Goal: Task Accomplishment & Management: Use online tool/utility

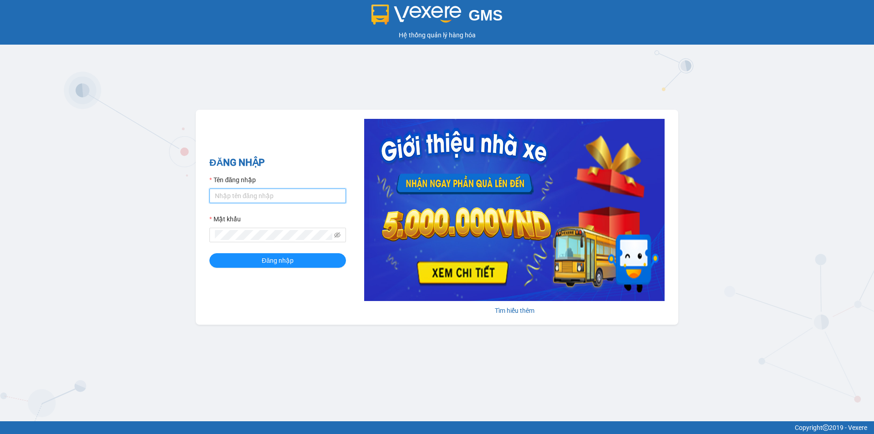
drag, startPoint x: 289, startPoint y: 195, endPoint x: 290, endPoint y: 200, distance: 4.6
click at [289, 195] on input "Tên đăng nhập" at bounding box center [277, 196] width 137 height 15
type input "bich.quochoang"
click at [296, 253] on form "Tên đăng nhập bich.quochoang Mật khẩu Đăng nhập" at bounding box center [277, 221] width 137 height 93
click at [299, 259] on button "Đăng nhập" at bounding box center [277, 260] width 137 height 15
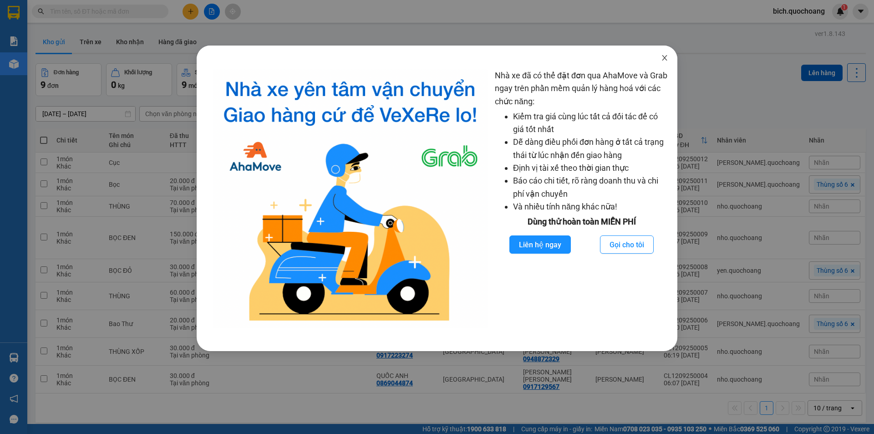
click at [668, 57] on span "Close" at bounding box center [664, 58] width 25 height 25
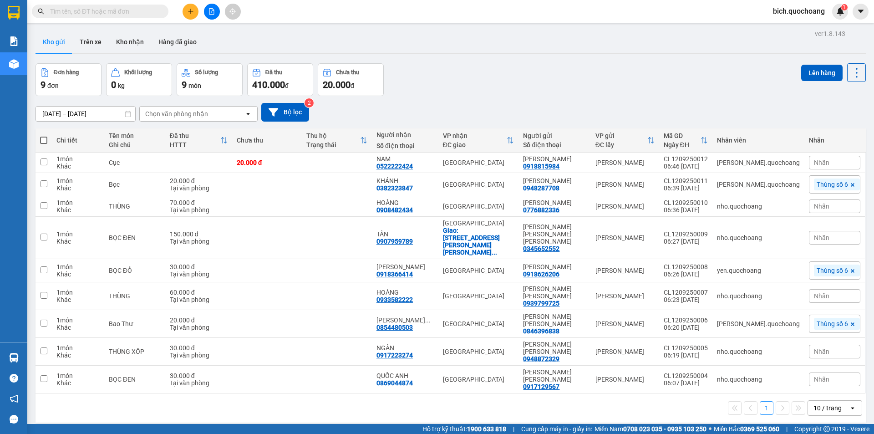
click at [836, 401] on div "10 / trang" at bounding box center [828, 408] width 41 height 15
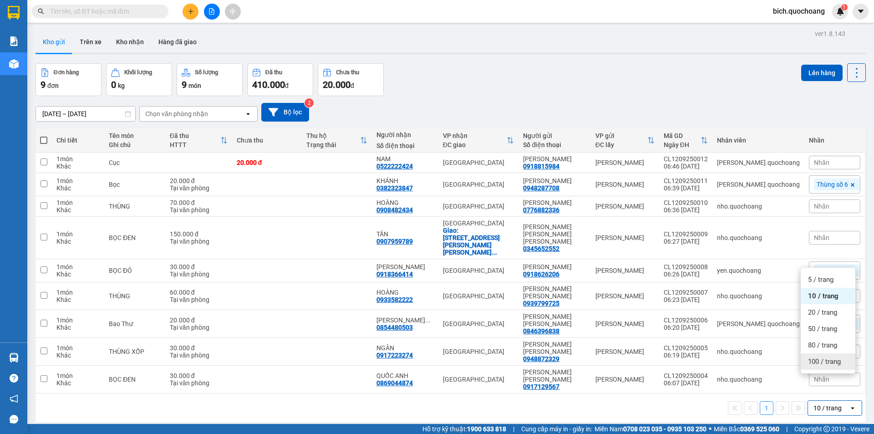
click at [826, 369] on div "100 / trang" at bounding box center [828, 361] width 55 height 16
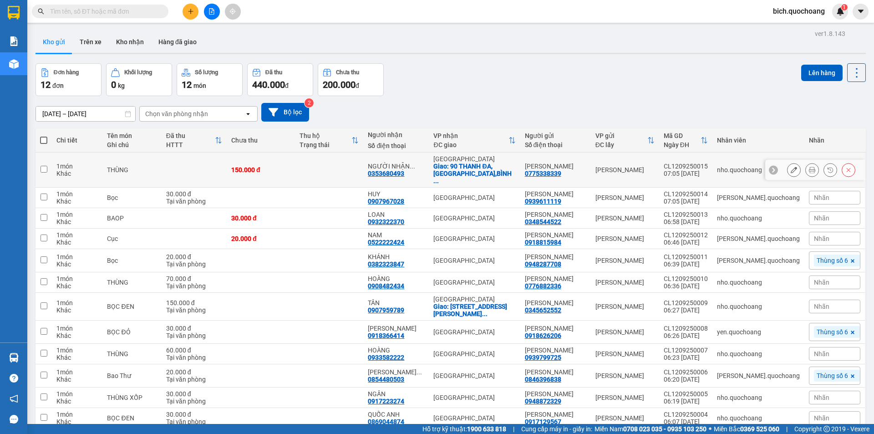
click at [809, 167] on icon at bounding box center [812, 170] width 6 height 6
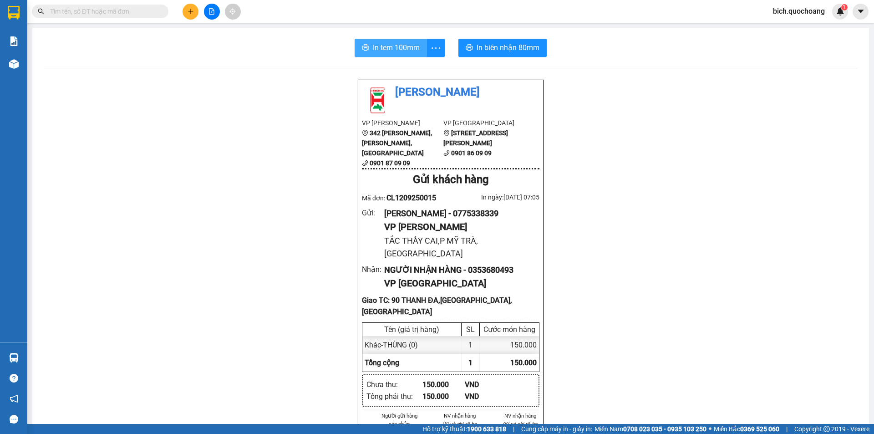
click at [395, 46] on span "In tem 100mm" at bounding box center [396, 47] width 47 height 11
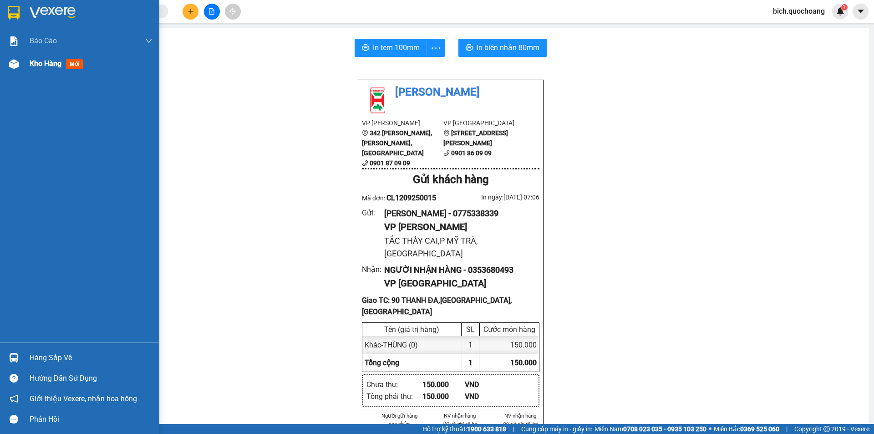
click at [39, 61] on span "Kho hàng" at bounding box center [46, 63] width 32 height 9
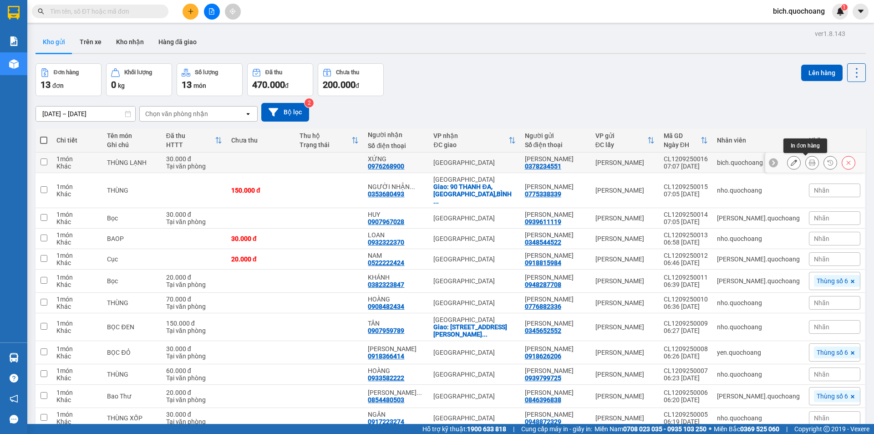
click at [809, 162] on icon at bounding box center [812, 162] width 6 height 6
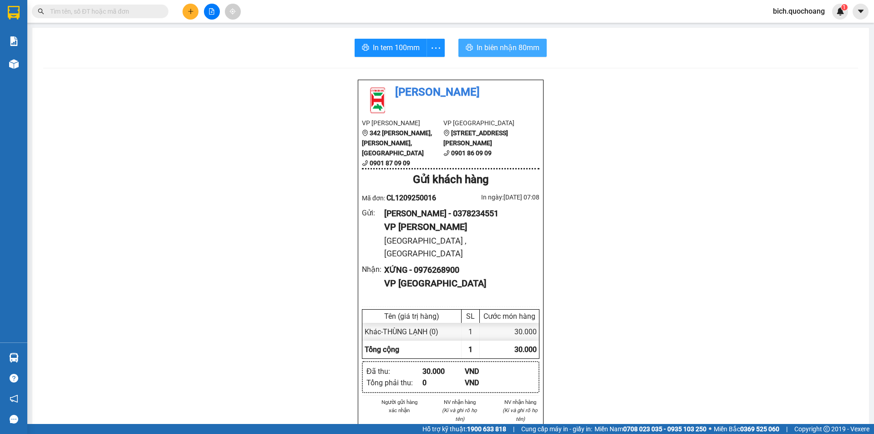
click at [484, 50] on span "In biên nhận 80mm" at bounding box center [508, 47] width 63 height 11
click at [391, 50] on span "In tem 100mm" at bounding box center [396, 47] width 47 height 11
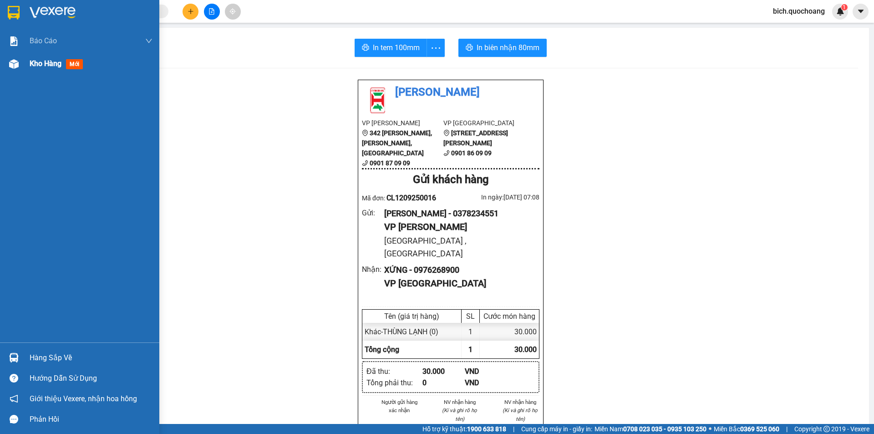
click at [37, 60] on span "Kho hàng" at bounding box center [46, 63] width 32 height 9
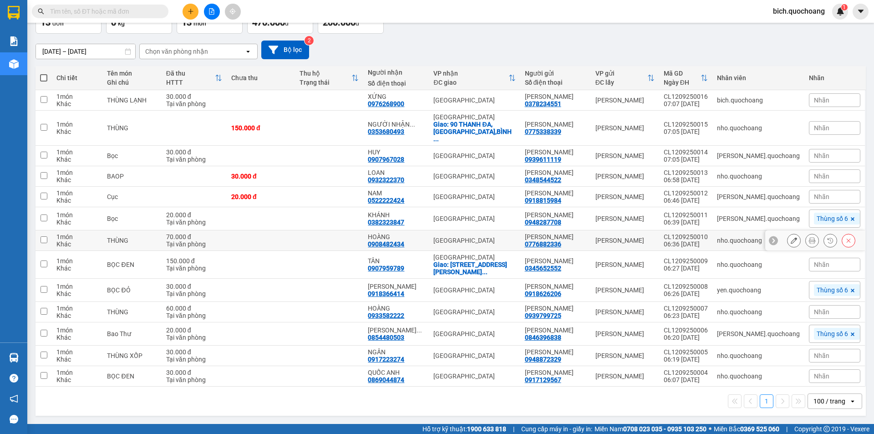
scroll to position [70, 0]
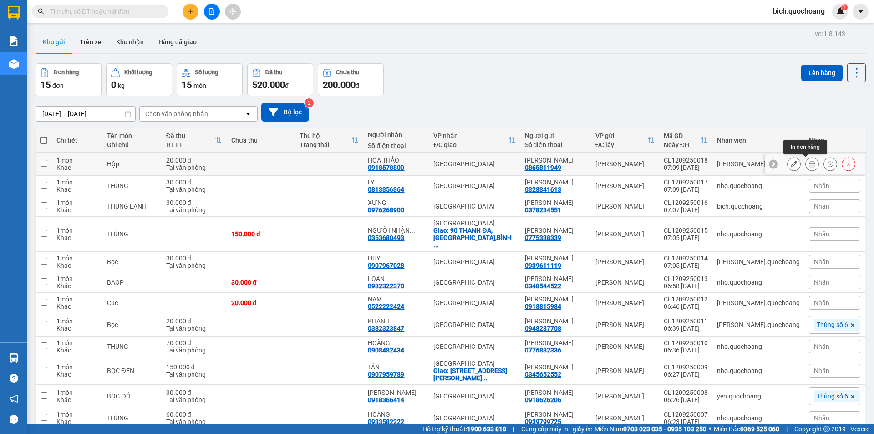
drag, startPoint x: 807, startPoint y: 163, endPoint x: 791, endPoint y: 157, distance: 17.0
click at [809, 162] on icon at bounding box center [812, 164] width 6 height 6
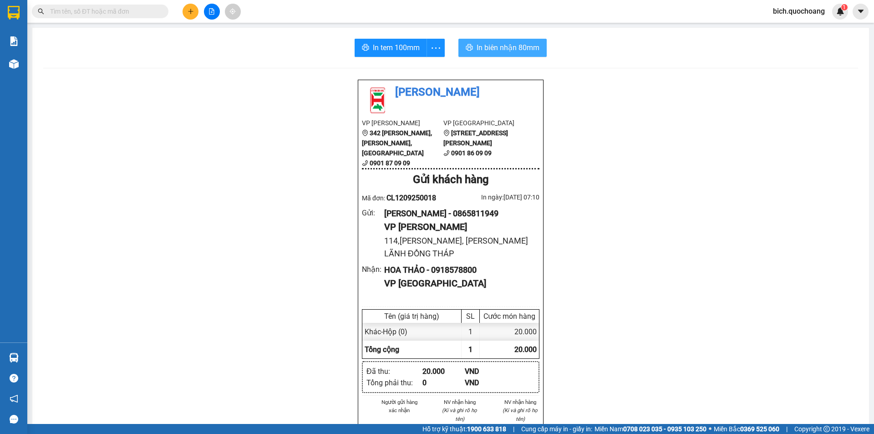
click at [483, 48] on span "In biên nhận 80mm" at bounding box center [508, 47] width 63 height 11
drag, startPoint x: 389, startPoint y: 46, endPoint x: 443, endPoint y: 35, distance: 54.5
click at [394, 46] on span "In tem 100mm" at bounding box center [396, 47] width 47 height 11
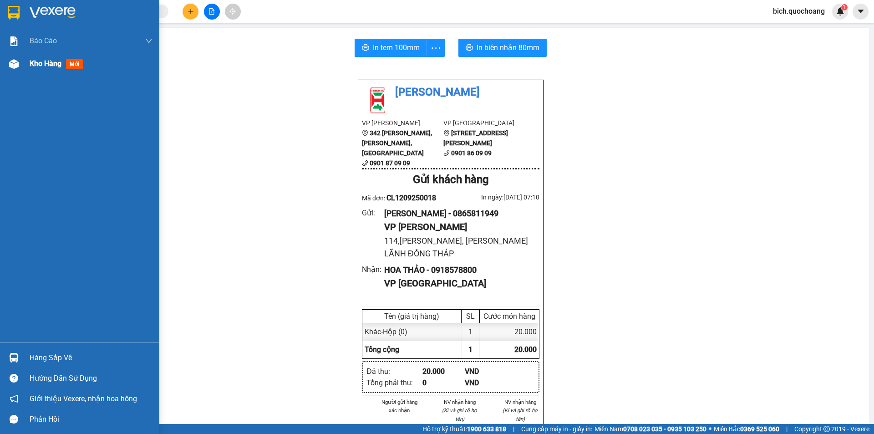
click at [47, 66] on span "Kho hàng" at bounding box center [46, 63] width 32 height 9
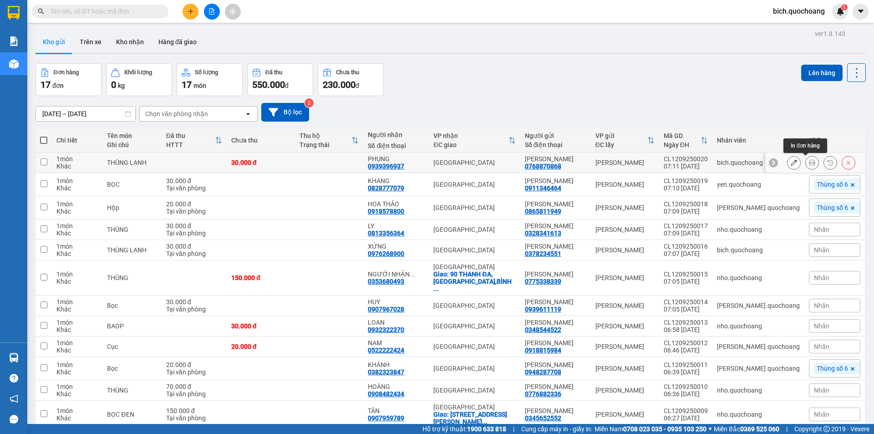
click at [809, 164] on icon at bounding box center [812, 162] width 6 height 6
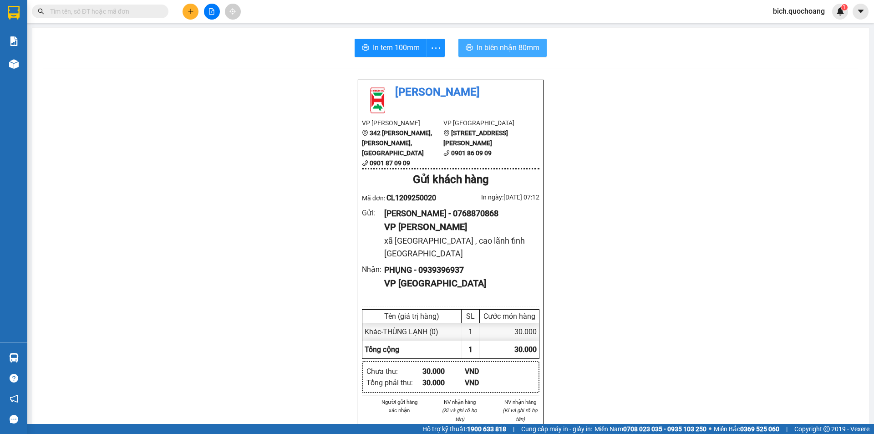
click at [485, 46] on span "In biên nhận 80mm" at bounding box center [508, 47] width 63 height 11
click at [390, 47] on span "In tem 100mm" at bounding box center [396, 47] width 47 height 11
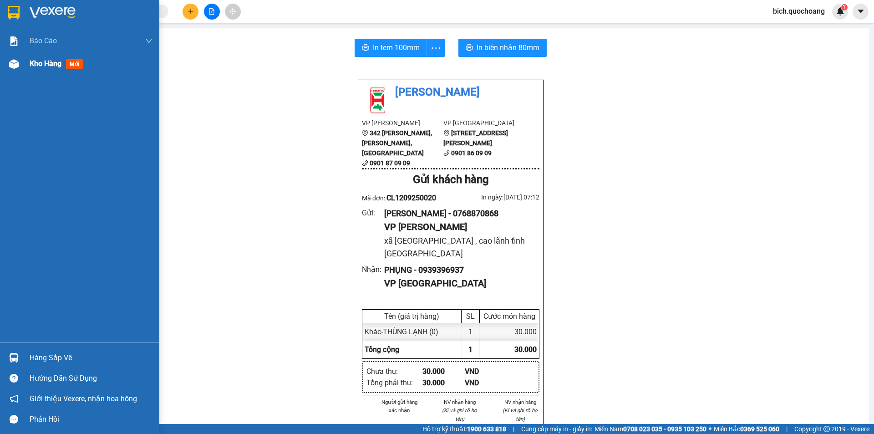
click at [51, 60] on span "Kho hàng" at bounding box center [46, 63] width 32 height 9
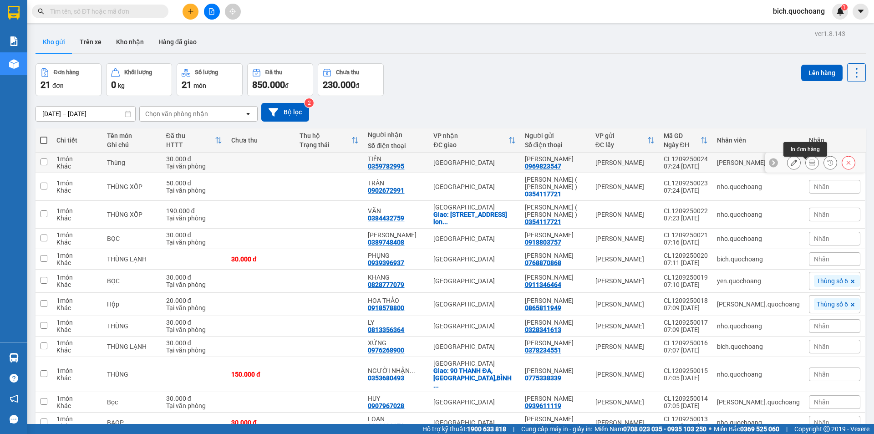
click at [802, 159] on div at bounding box center [815, 163] width 100 height 20
click at [809, 165] on icon at bounding box center [812, 162] width 6 height 6
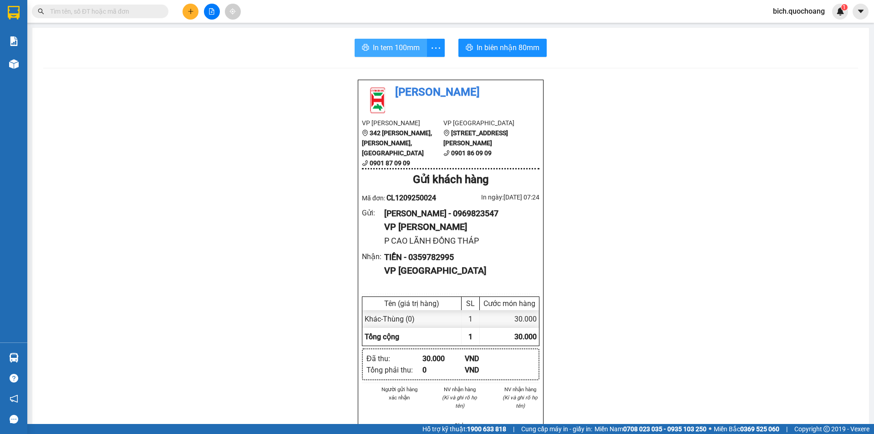
click at [384, 48] on span "In tem 100mm" at bounding box center [396, 47] width 47 height 11
click at [117, 10] on input "text" at bounding box center [103, 11] width 107 height 10
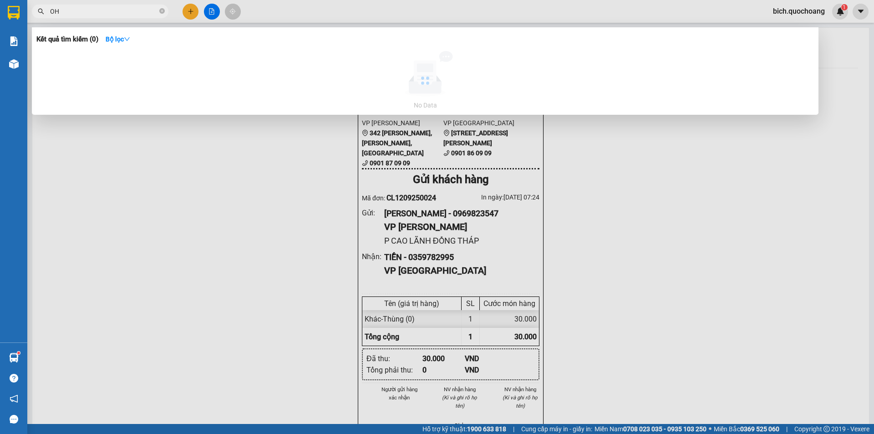
type input "O"
type input "HỚN"
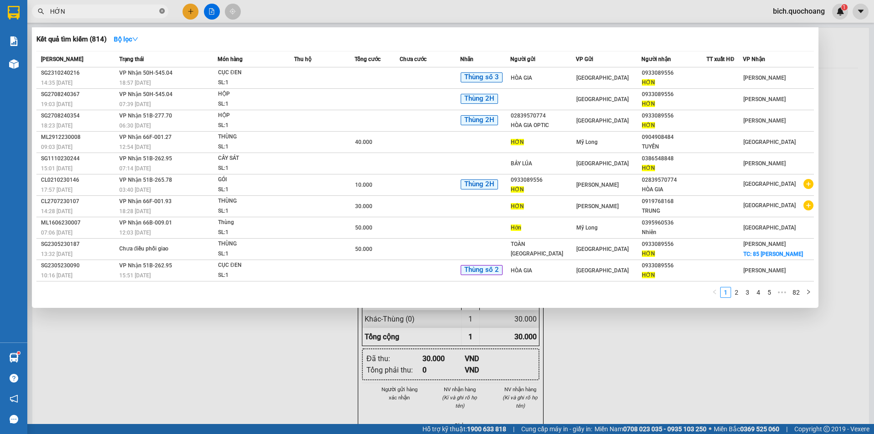
click at [163, 13] on icon "close-circle" at bounding box center [161, 10] width 5 height 5
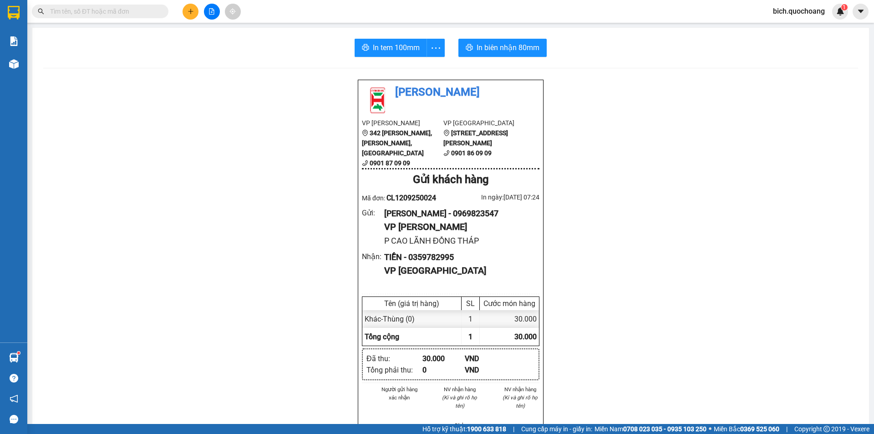
click at [122, 11] on input "text" at bounding box center [103, 11] width 107 height 10
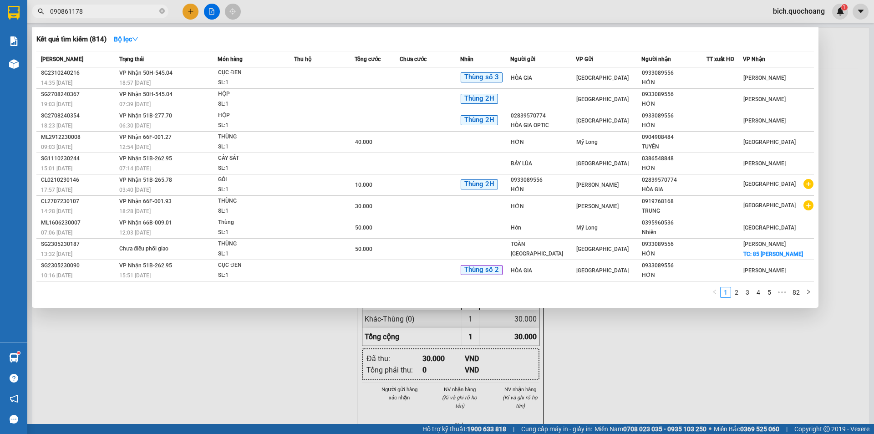
type input "0908611788"
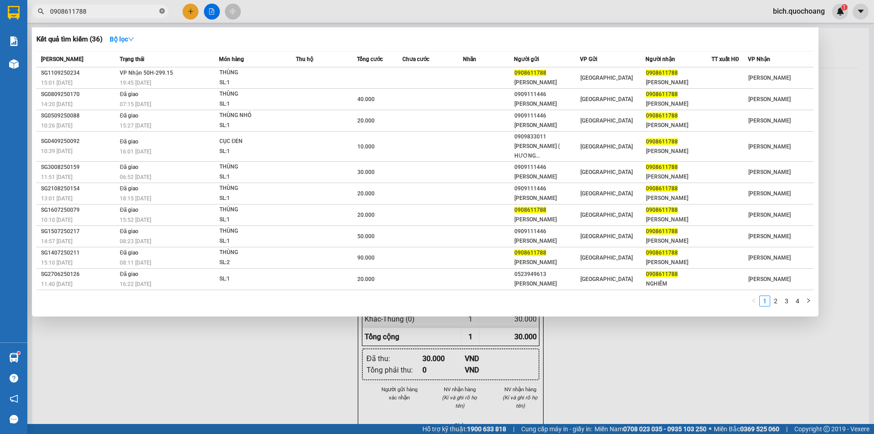
click at [161, 8] on span at bounding box center [161, 11] width 5 height 9
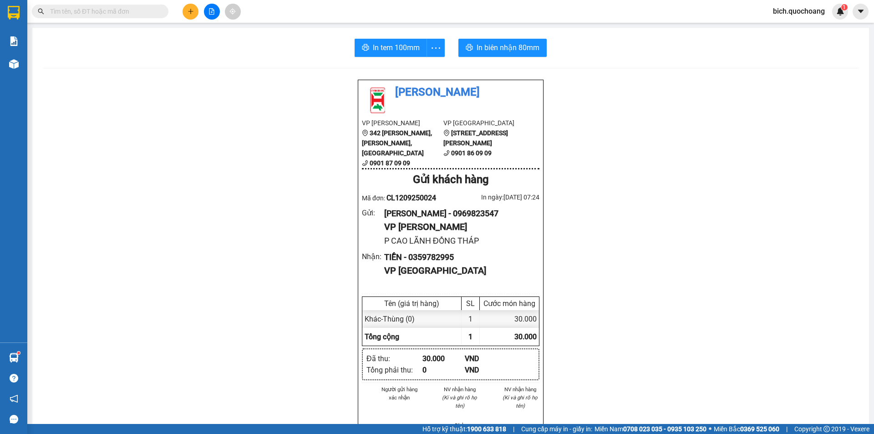
click at [130, 12] on input "text" at bounding box center [103, 11] width 107 height 10
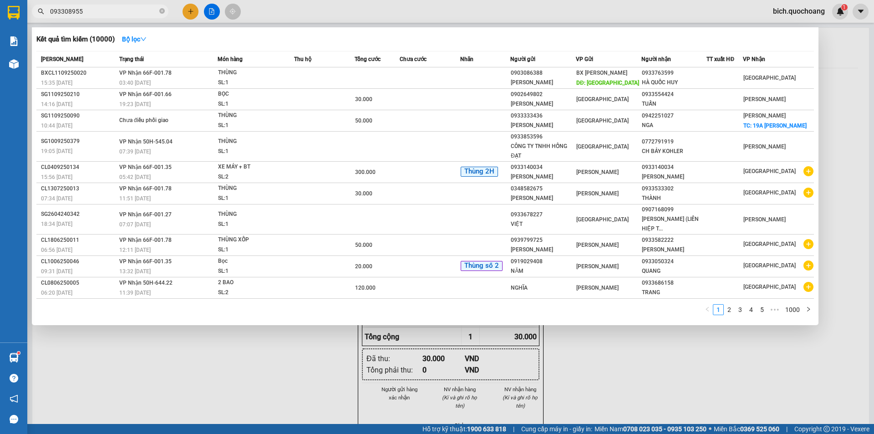
type input "0933089556"
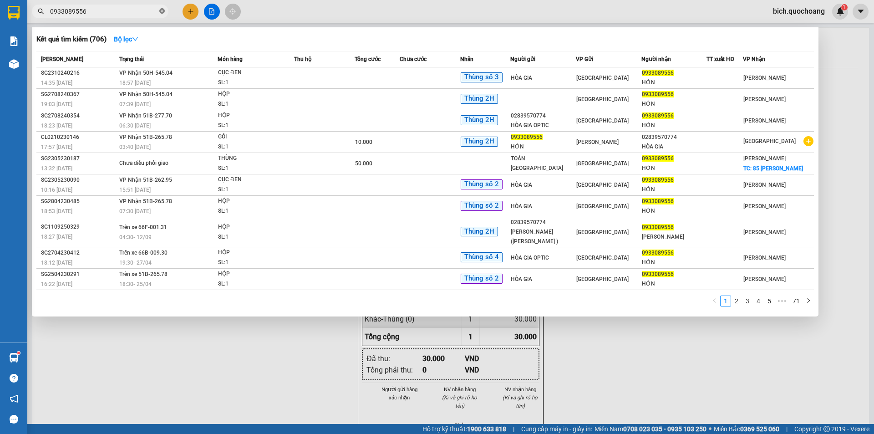
click at [161, 10] on icon "close-circle" at bounding box center [161, 10] width 5 height 5
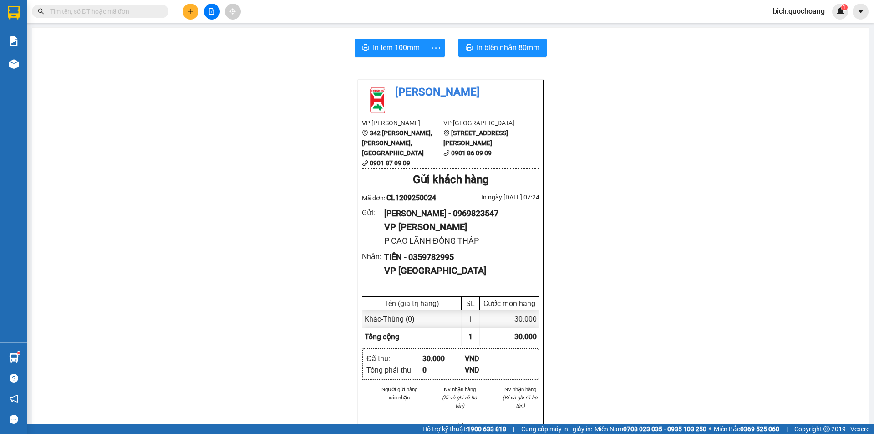
click at [91, 10] on input "text" at bounding box center [103, 11] width 107 height 10
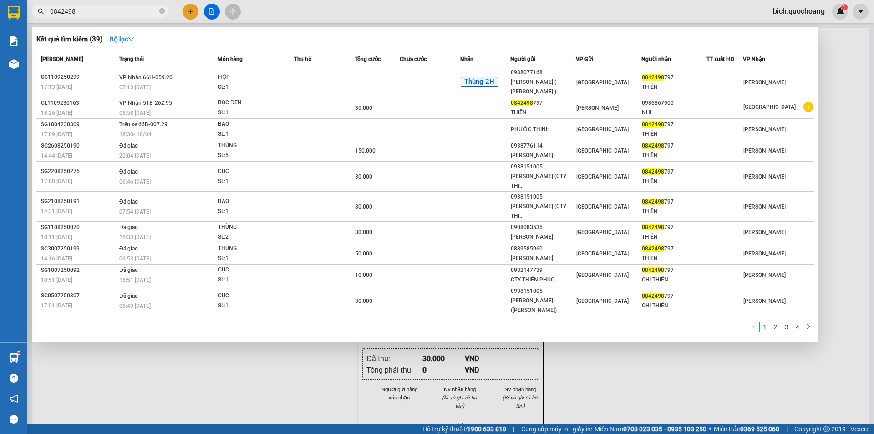
type input "08424987"
click at [162, 11] on icon "close-circle" at bounding box center [161, 10] width 5 height 5
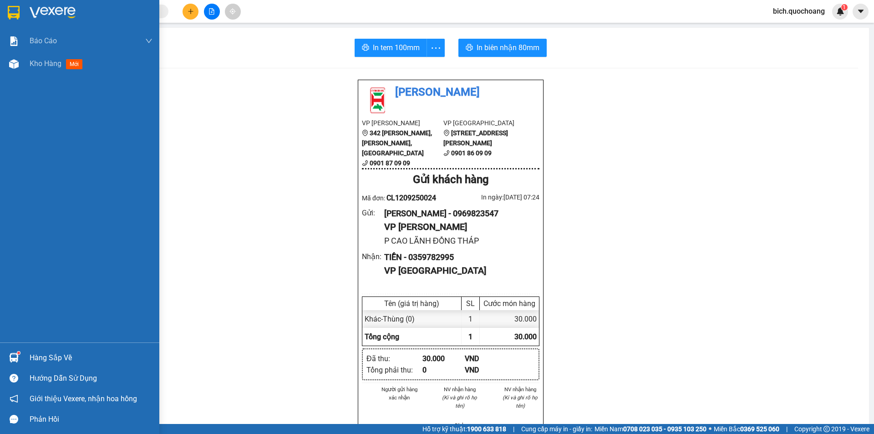
click at [28, 355] on div "Hàng sắp về" at bounding box center [79, 357] width 159 height 20
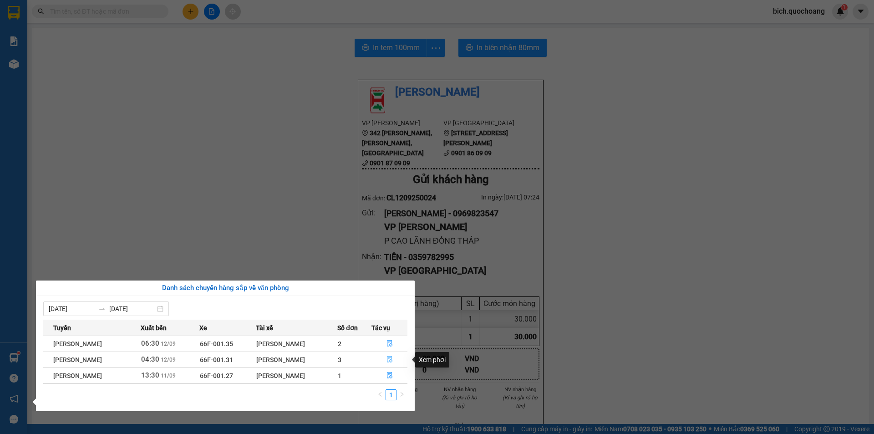
click at [389, 361] on icon "file-done" at bounding box center [390, 359] width 6 height 6
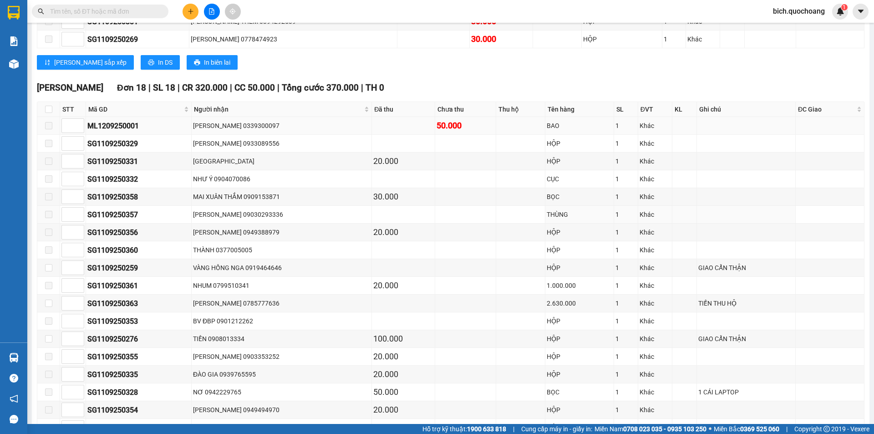
scroll to position [410, 0]
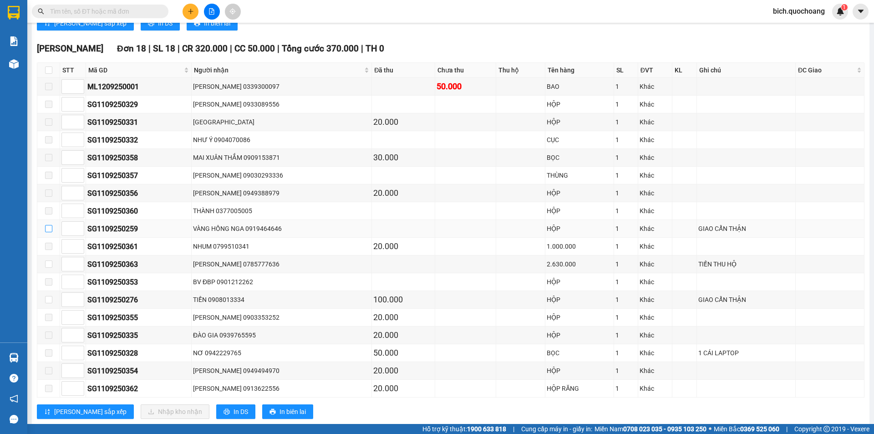
click at [48, 229] on input "checkbox" at bounding box center [48, 228] width 7 height 7
checkbox input "true"
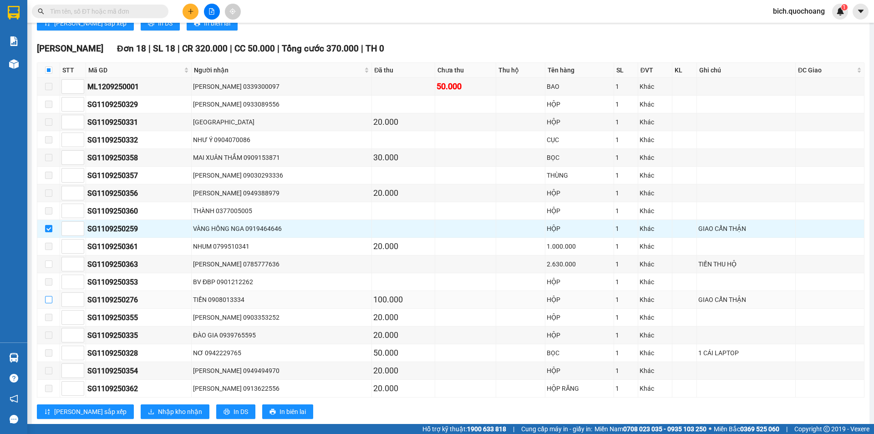
click at [48, 300] on input "checkbox" at bounding box center [48, 299] width 7 height 7
checkbox input "true"
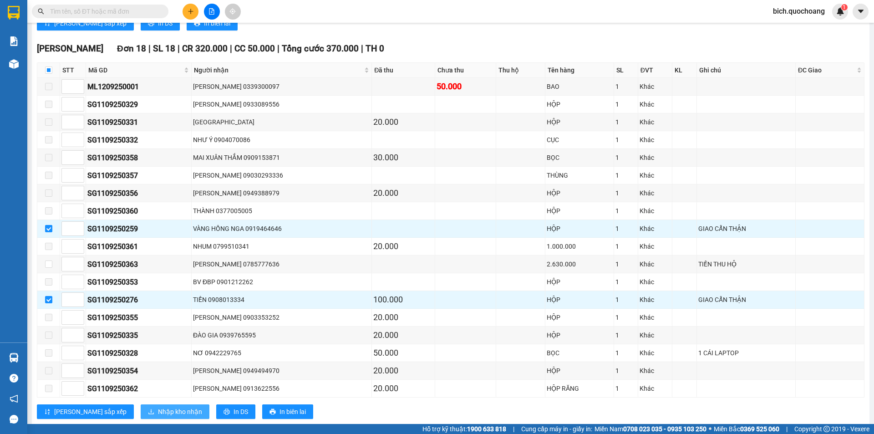
click at [158, 415] on span "Nhập kho nhận" at bounding box center [180, 412] width 44 height 10
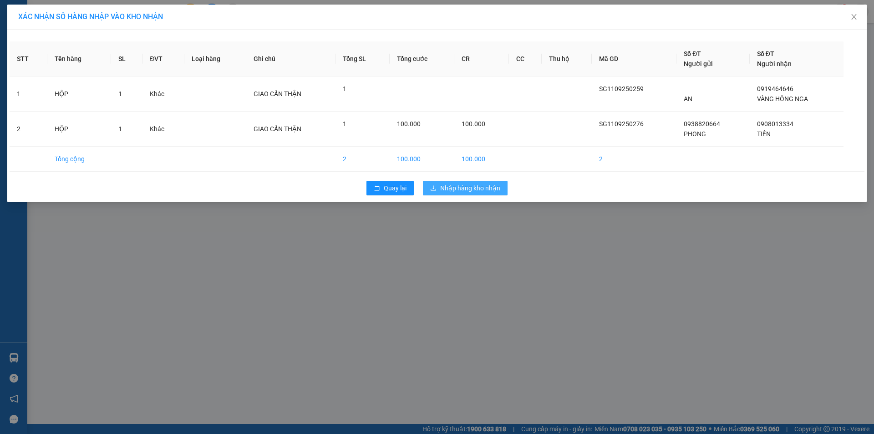
click at [473, 190] on span "Nhập hàng kho nhận" at bounding box center [470, 188] width 60 height 10
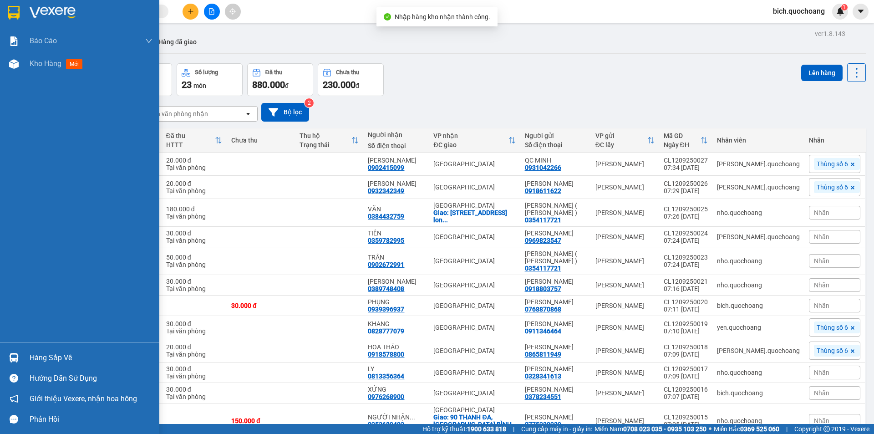
click at [42, 359] on div "Hàng sắp về" at bounding box center [91, 358] width 123 height 14
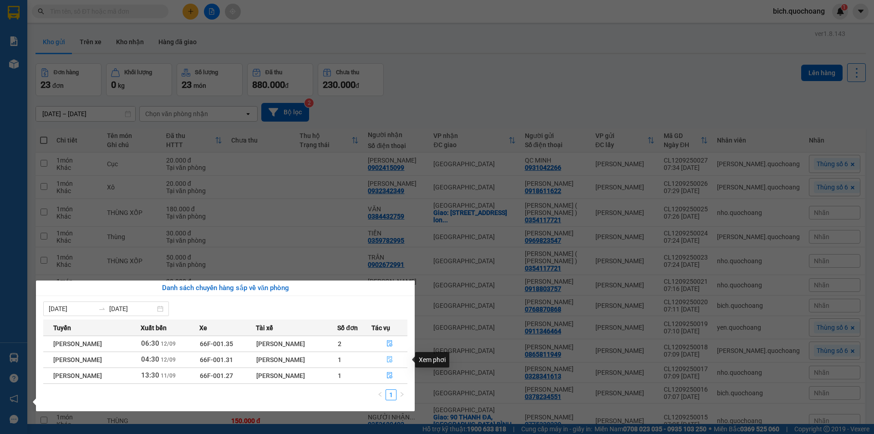
click at [391, 357] on icon "file-done" at bounding box center [390, 359] width 6 height 6
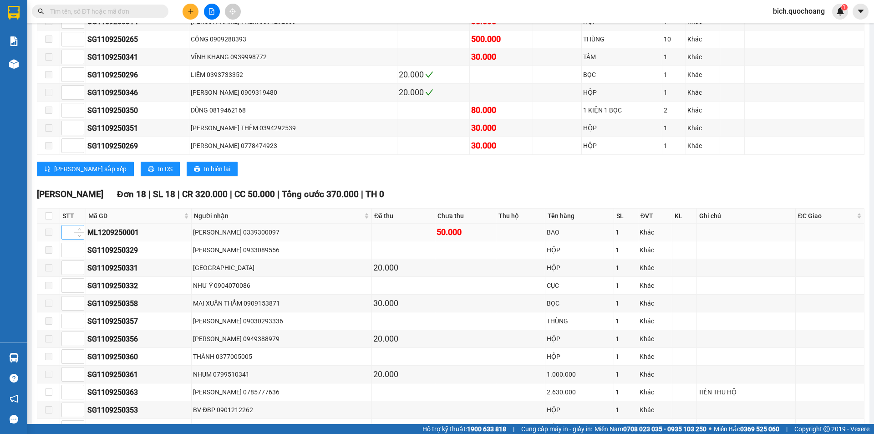
scroll to position [273, 0]
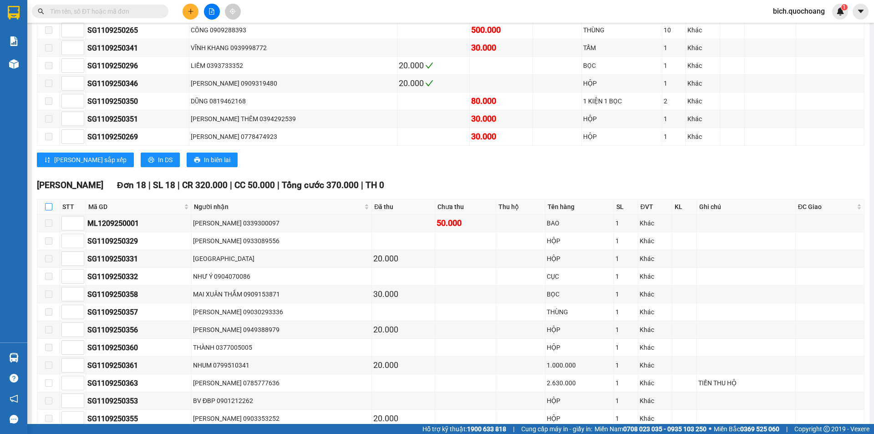
click at [49, 206] on input "checkbox" at bounding box center [48, 206] width 7 height 7
checkbox input "true"
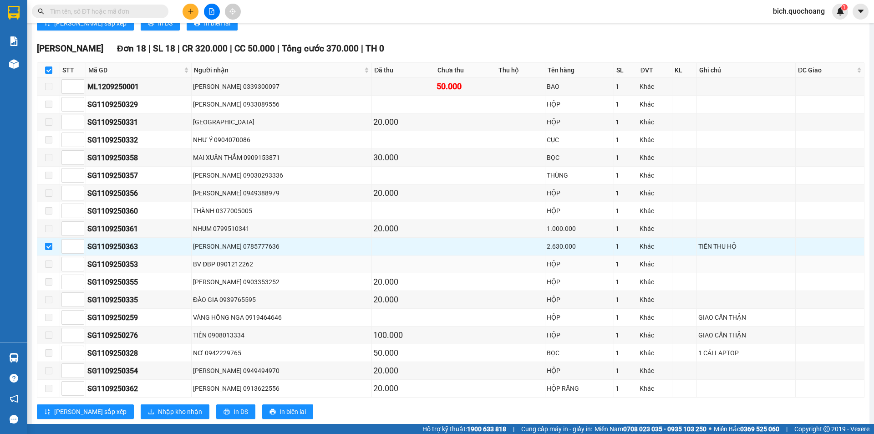
scroll to position [430, 0]
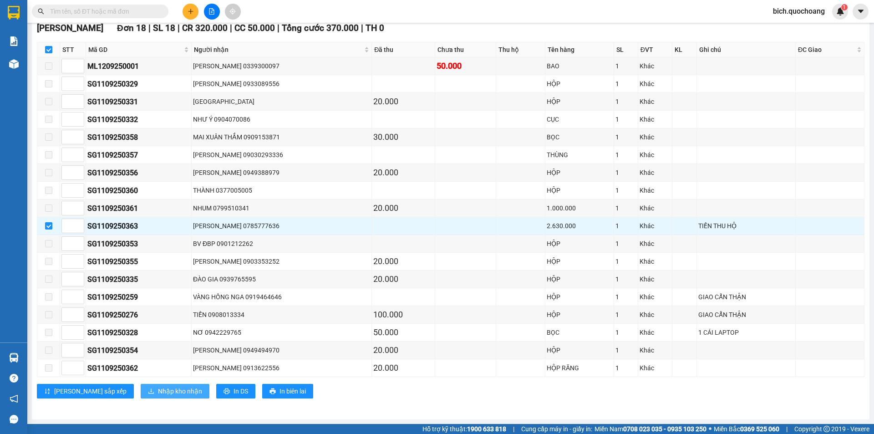
click at [158, 392] on span "Nhập kho nhận" at bounding box center [180, 391] width 44 height 10
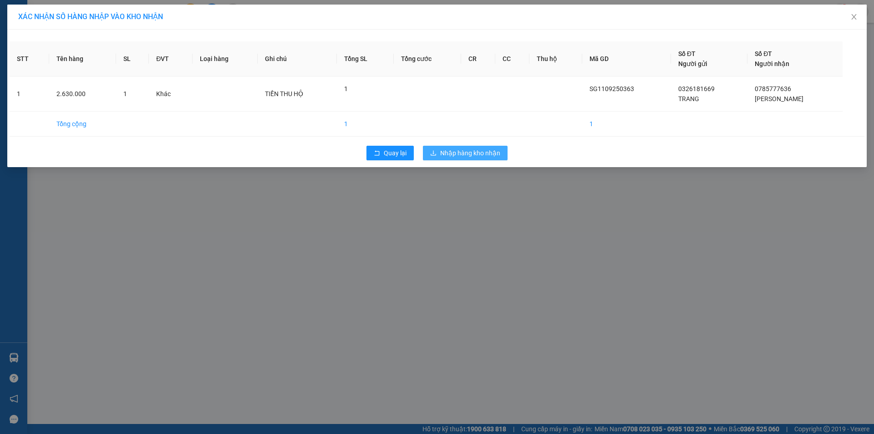
click at [448, 155] on span "Nhập hàng kho nhận" at bounding box center [470, 153] width 60 height 10
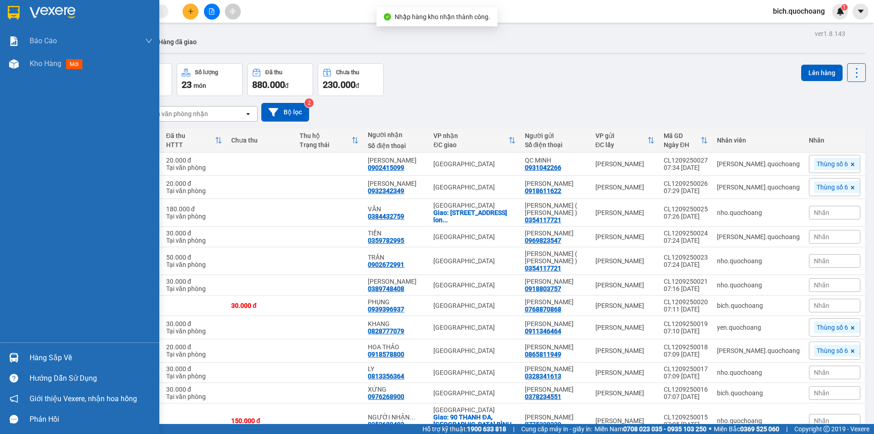
click at [38, 360] on div "Hàng sắp về" at bounding box center [91, 358] width 123 height 14
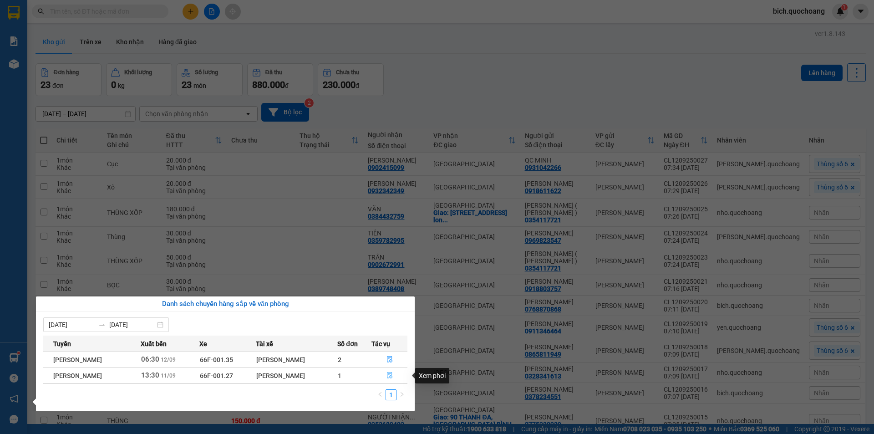
click at [387, 373] on button "button" at bounding box center [389, 375] width 35 height 15
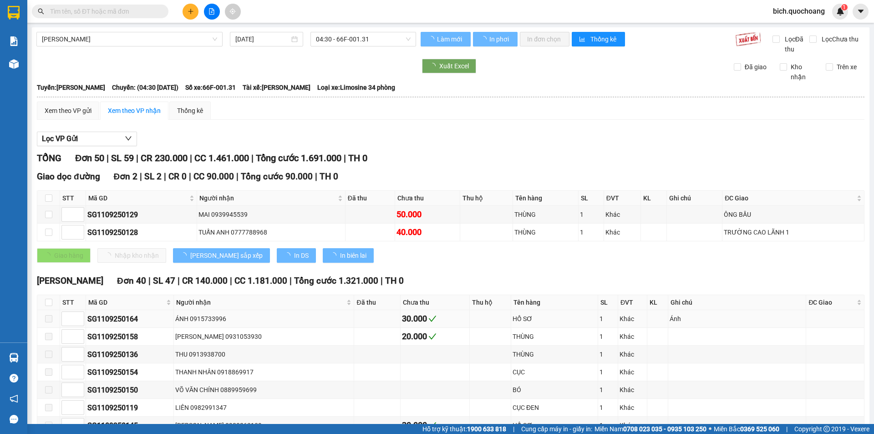
type input "11/09/2025"
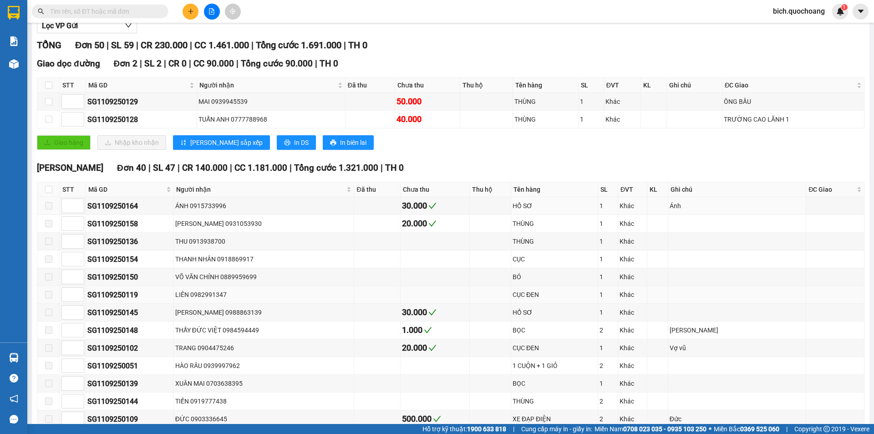
scroll to position [137, 0]
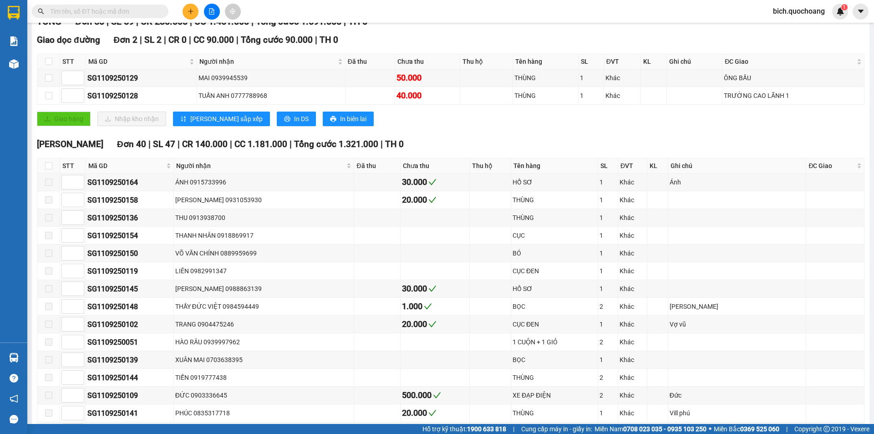
click at [41, 162] on th at bounding box center [48, 165] width 23 height 15
click at [51, 169] on input "checkbox" at bounding box center [48, 165] width 7 height 7
checkbox input "true"
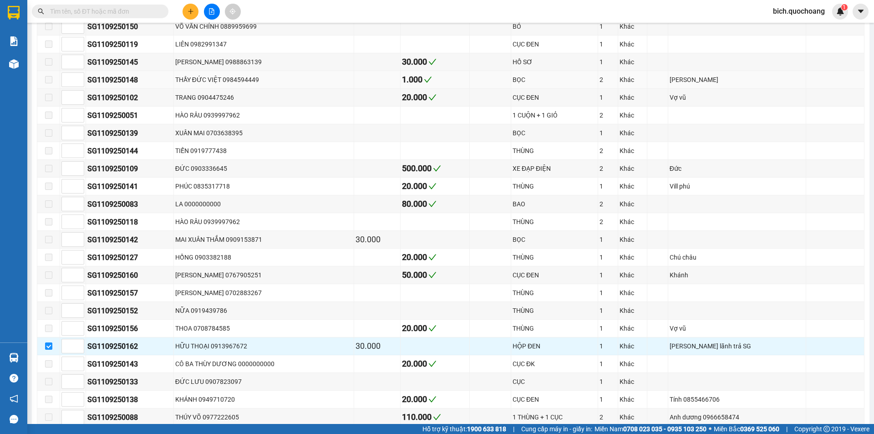
scroll to position [364, 0]
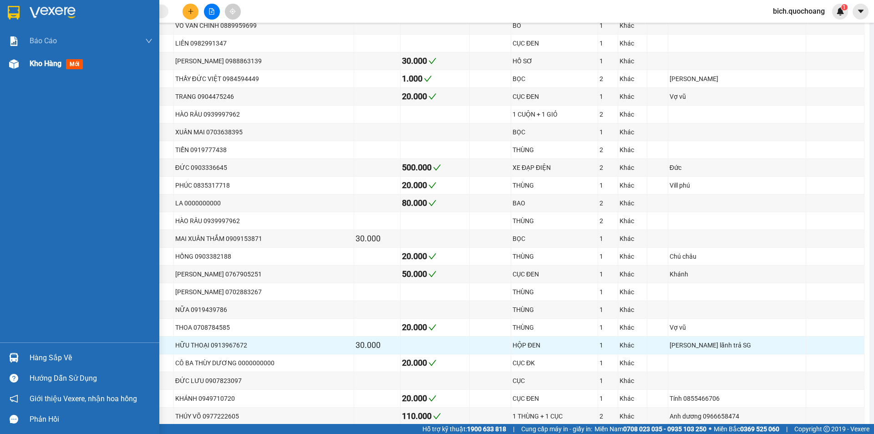
click at [43, 68] on div "Kho hàng mới" at bounding box center [58, 63] width 57 height 11
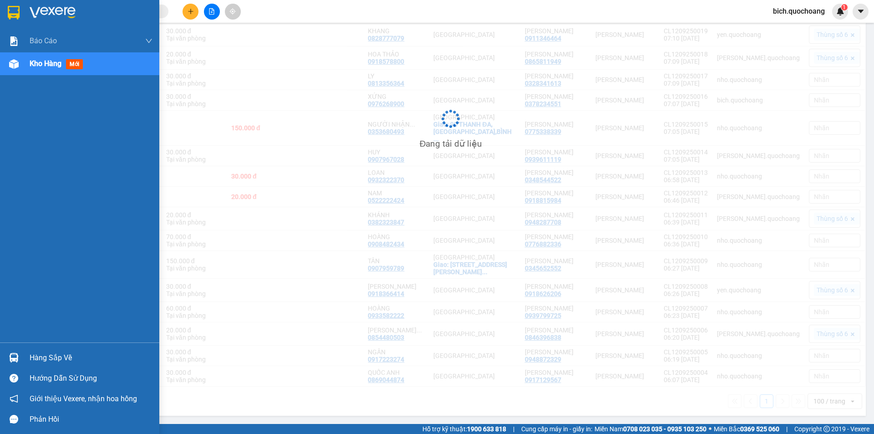
scroll to position [317, 0]
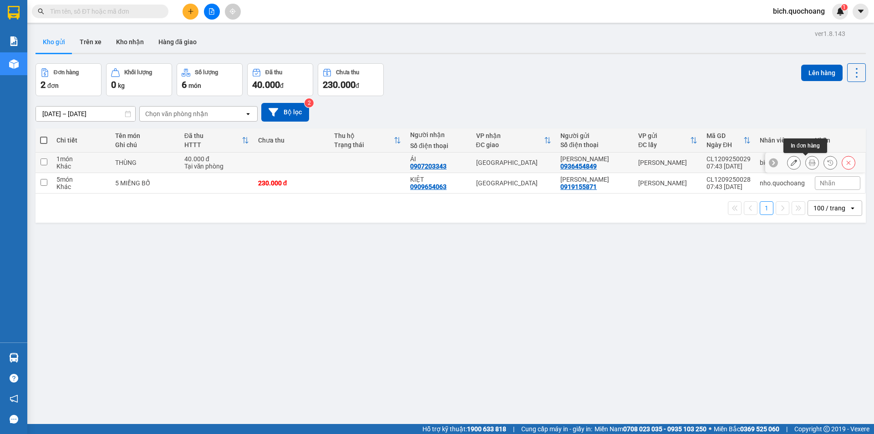
click at [796, 162] on div at bounding box center [821, 163] width 68 height 14
click at [806, 163] on button at bounding box center [812, 163] width 13 height 16
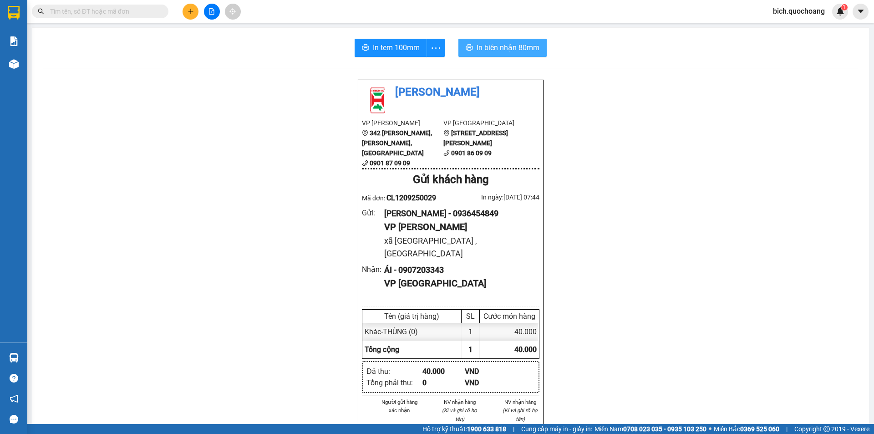
click at [510, 51] on span "In biên nhận 80mm" at bounding box center [508, 47] width 63 height 11
click at [395, 54] on button "In tem 100mm" at bounding box center [391, 48] width 72 height 18
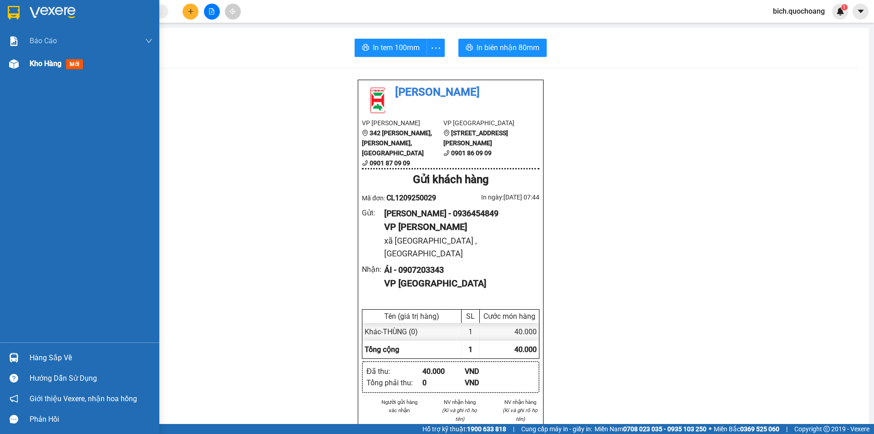
click at [47, 62] on span "Kho hàng" at bounding box center [46, 63] width 32 height 9
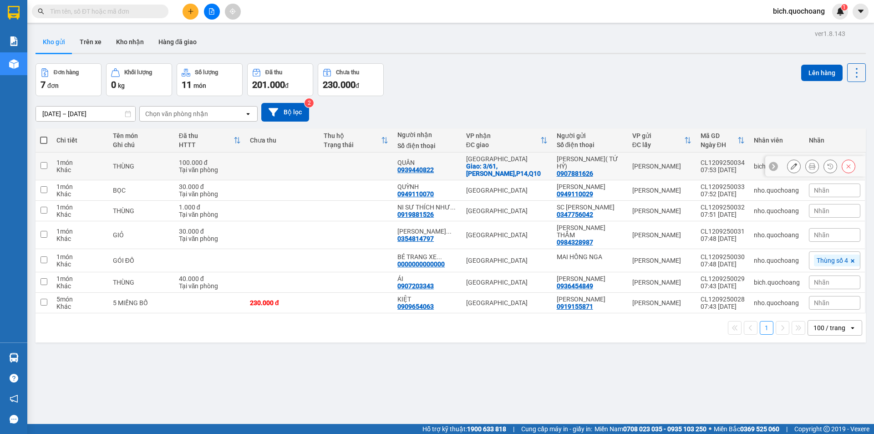
click at [809, 166] on icon at bounding box center [812, 166] width 6 height 6
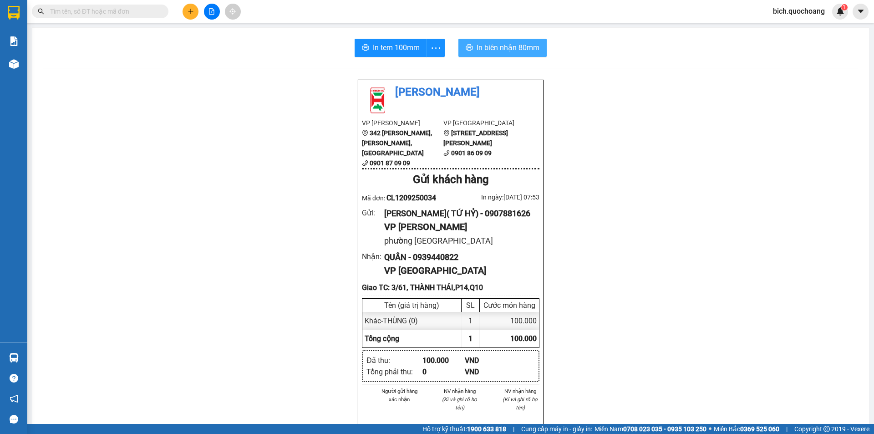
click at [494, 51] on span "In biên nhận 80mm" at bounding box center [508, 47] width 63 height 11
click at [394, 50] on span "In tem 100mm" at bounding box center [396, 47] width 47 height 11
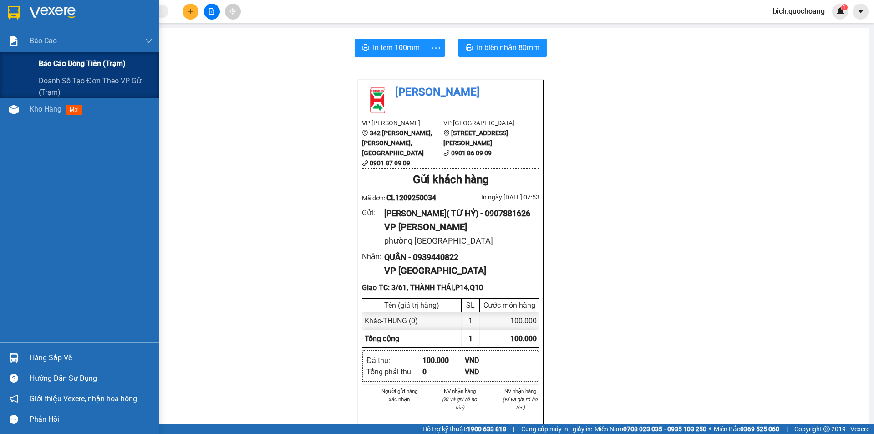
click at [81, 64] on span "Báo cáo dòng tiền (trạm)" at bounding box center [82, 63] width 87 height 11
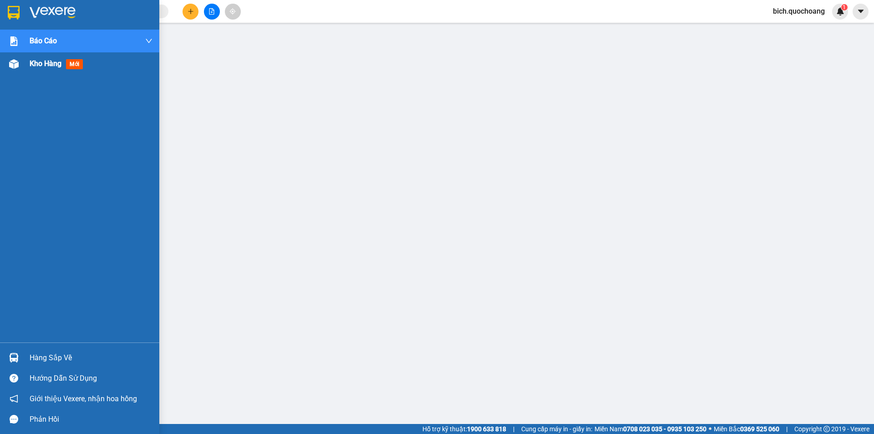
click at [43, 61] on span "Kho hàng" at bounding box center [46, 63] width 32 height 9
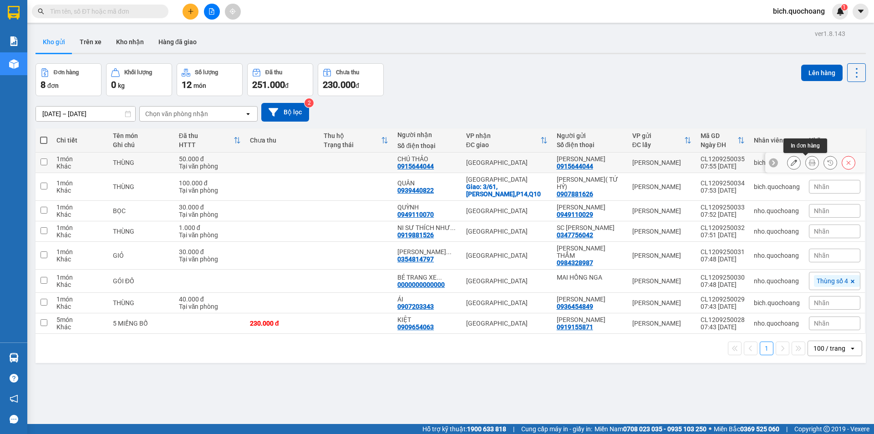
click at [809, 163] on icon at bounding box center [812, 162] width 6 height 6
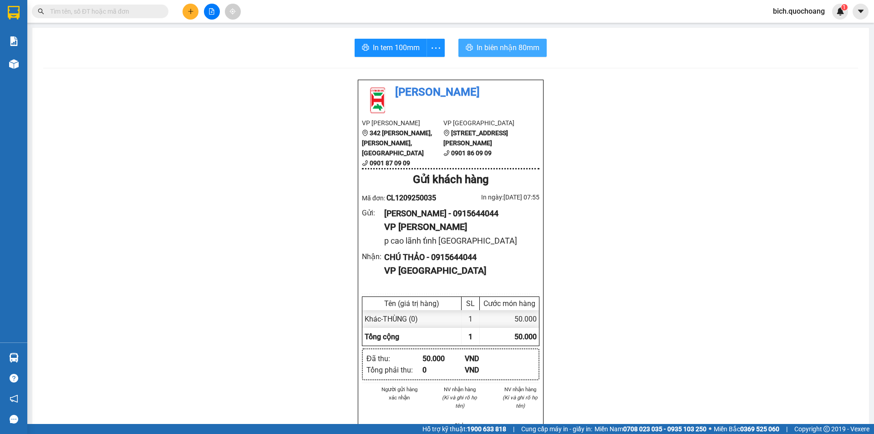
click at [503, 46] on span "In biên nhận 80mm" at bounding box center [508, 47] width 63 height 11
click at [403, 46] on span "In tem 100mm" at bounding box center [396, 47] width 47 height 11
click at [99, 14] on input "text" at bounding box center [103, 11] width 107 height 10
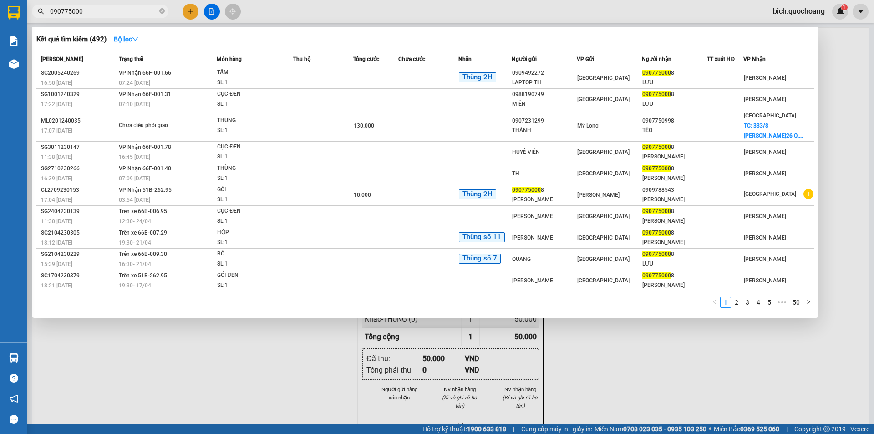
type input "0907750008"
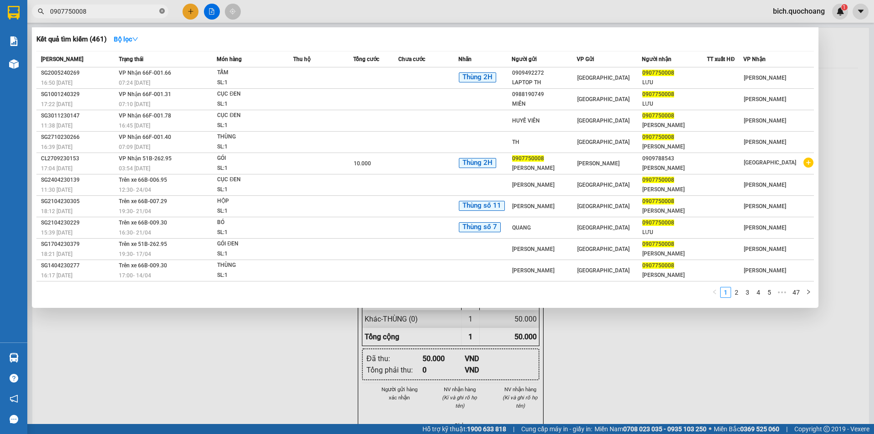
click at [162, 10] on icon "close-circle" at bounding box center [161, 10] width 5 height 5
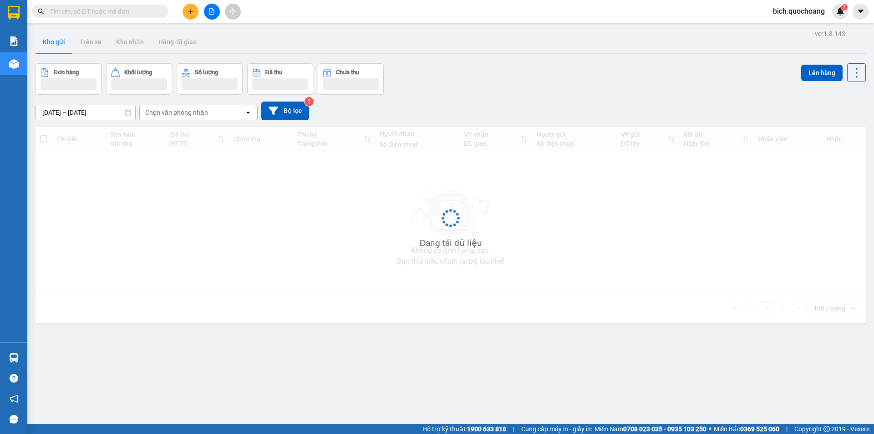
click at [132, 6] on input "text" at bounding box center [103, 11] width 107 height 10
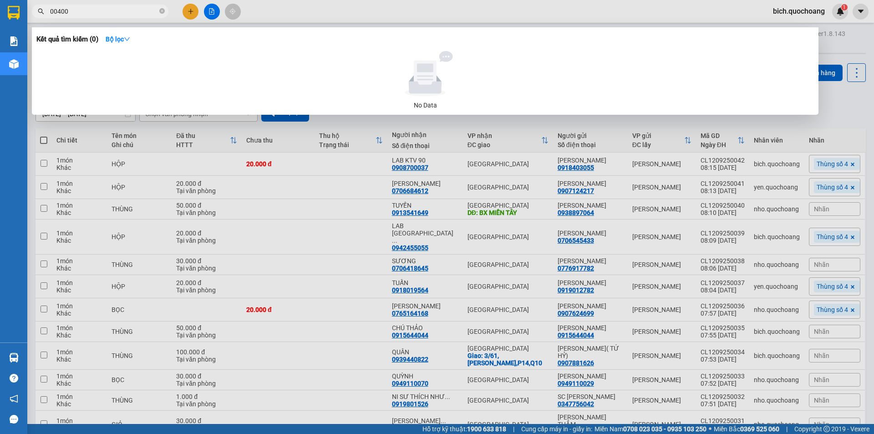
type input "004007"
